Goal: Use online tool/utility: Use online tool/utility

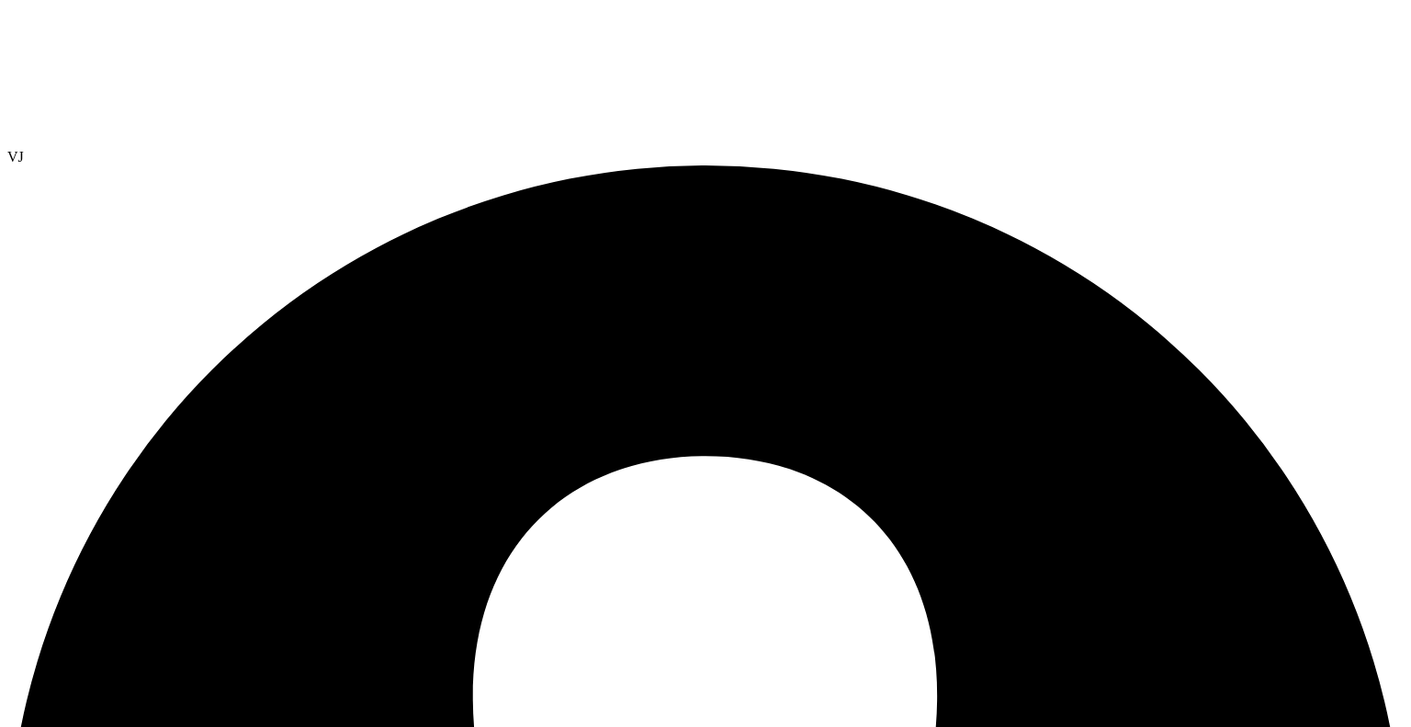
radio input "true"
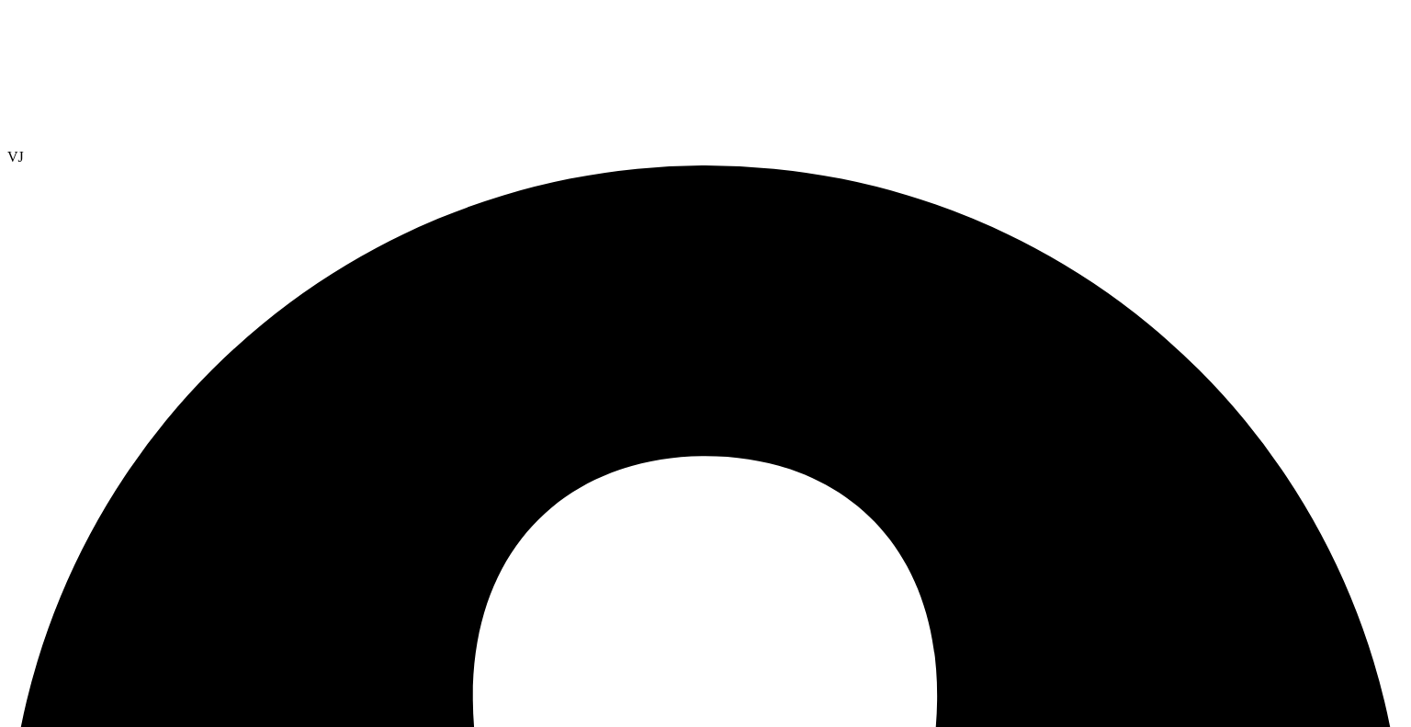
radio input "true"
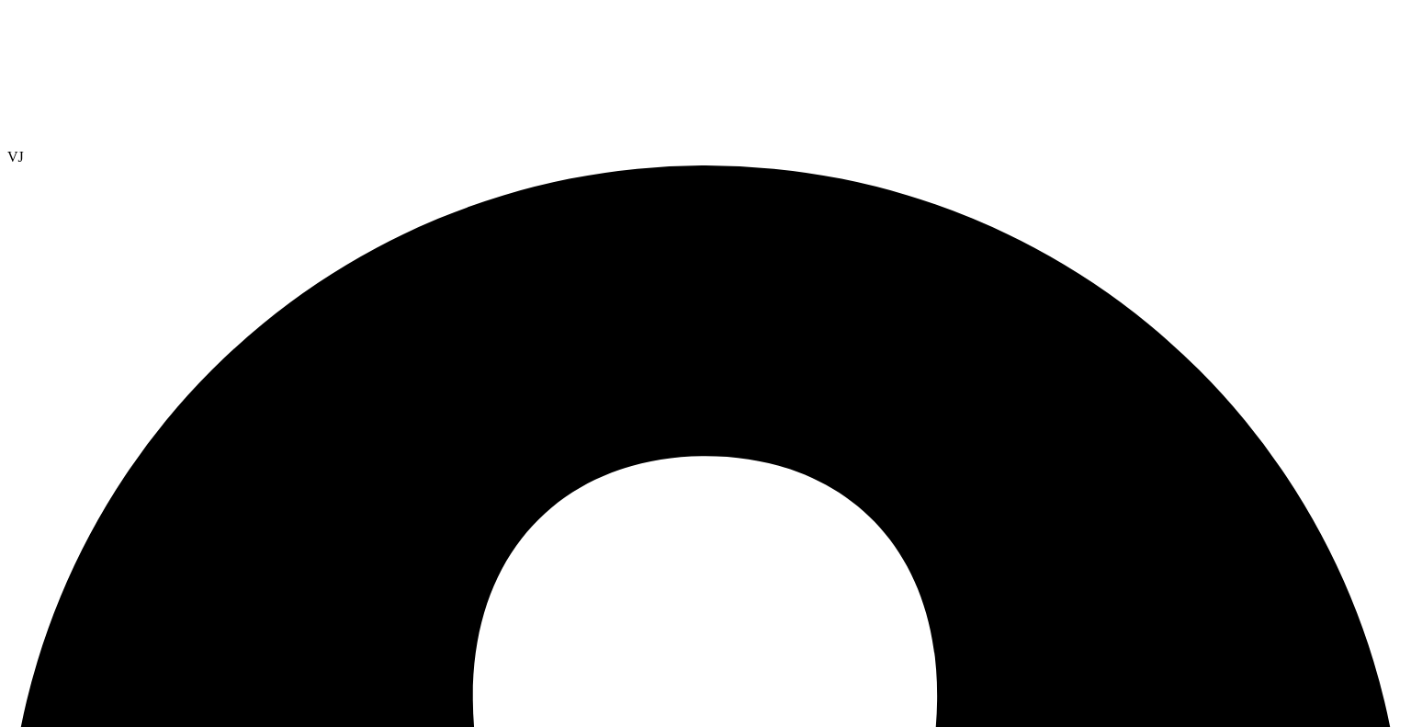
radio input "true"
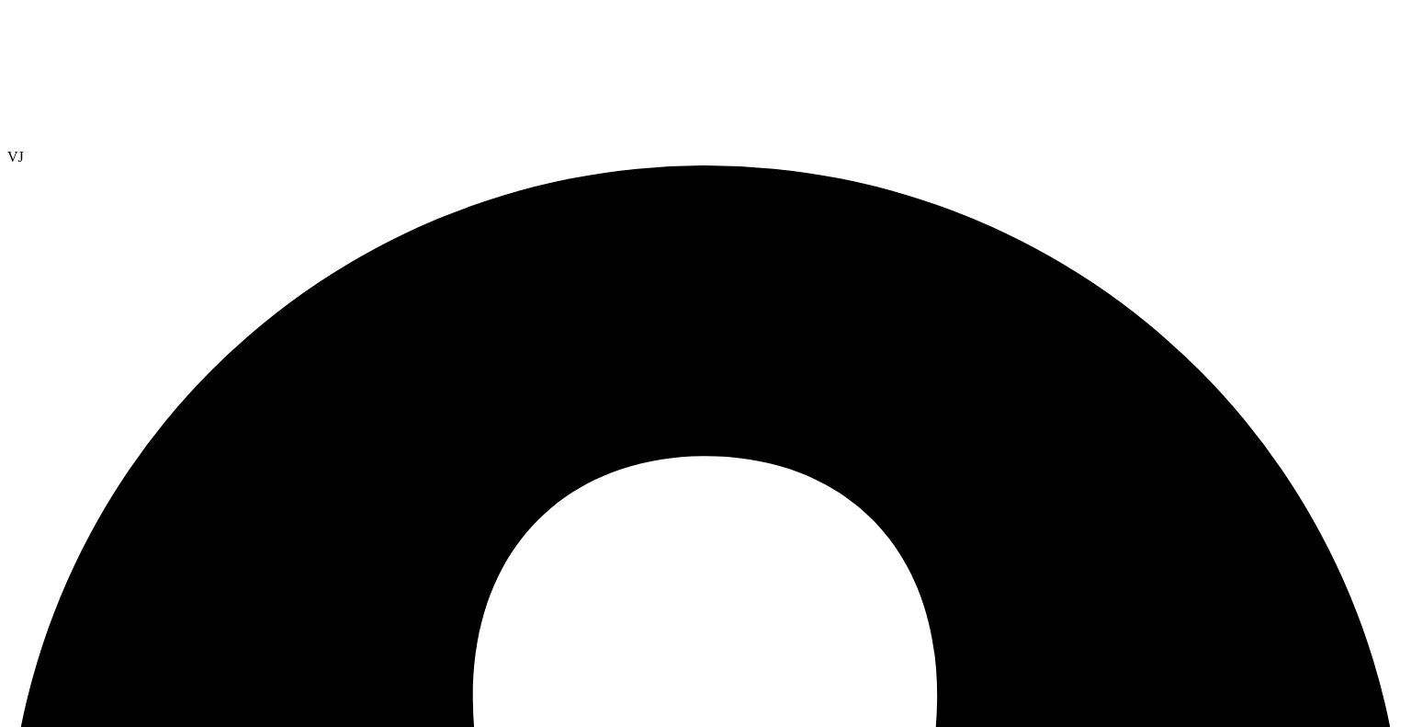
radio input "true"
radio input "false"
